Goal: Information Seeking & Learning: Find specific fact

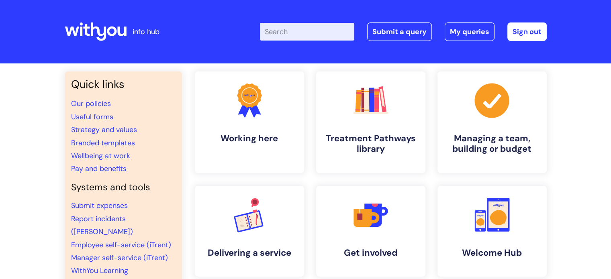
click at [311, 37] on input "Enter your search term here..." at bounding box center [307, 32] width 94 height 18
type input "o"
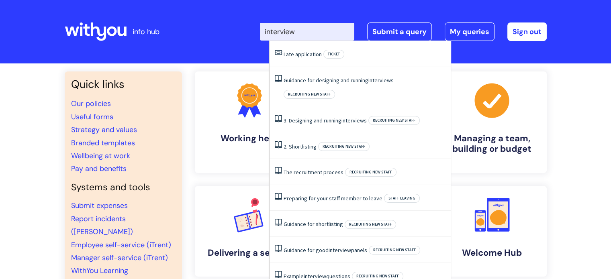
type input "interview"
click button "Search" at bounding box center [0, 0] width 0 height 0
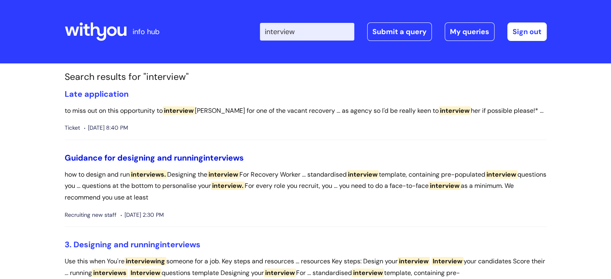
click at [112, 162] on link "Guidance for designing and running interviews" at bounding box center [154, 158] width 179 height 10
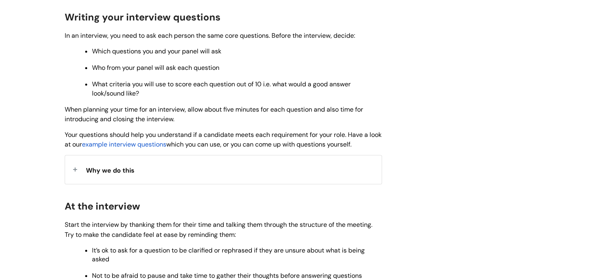
scroll to position [589, 0]
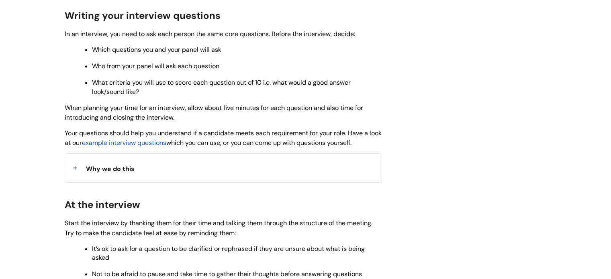
click at [164, 147] on span "example interview questions" at bounding box center [124, 143] width 84 height 8
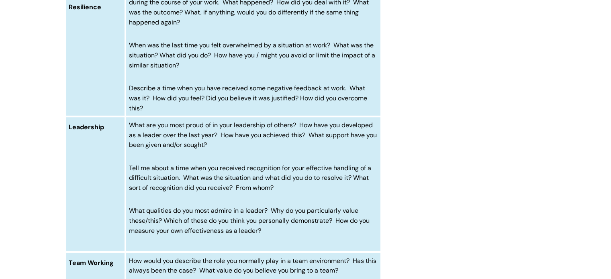
scroll to position [583, 0]
